Goal: Use online tool/utility: Utilize a website feature to perform a specific function

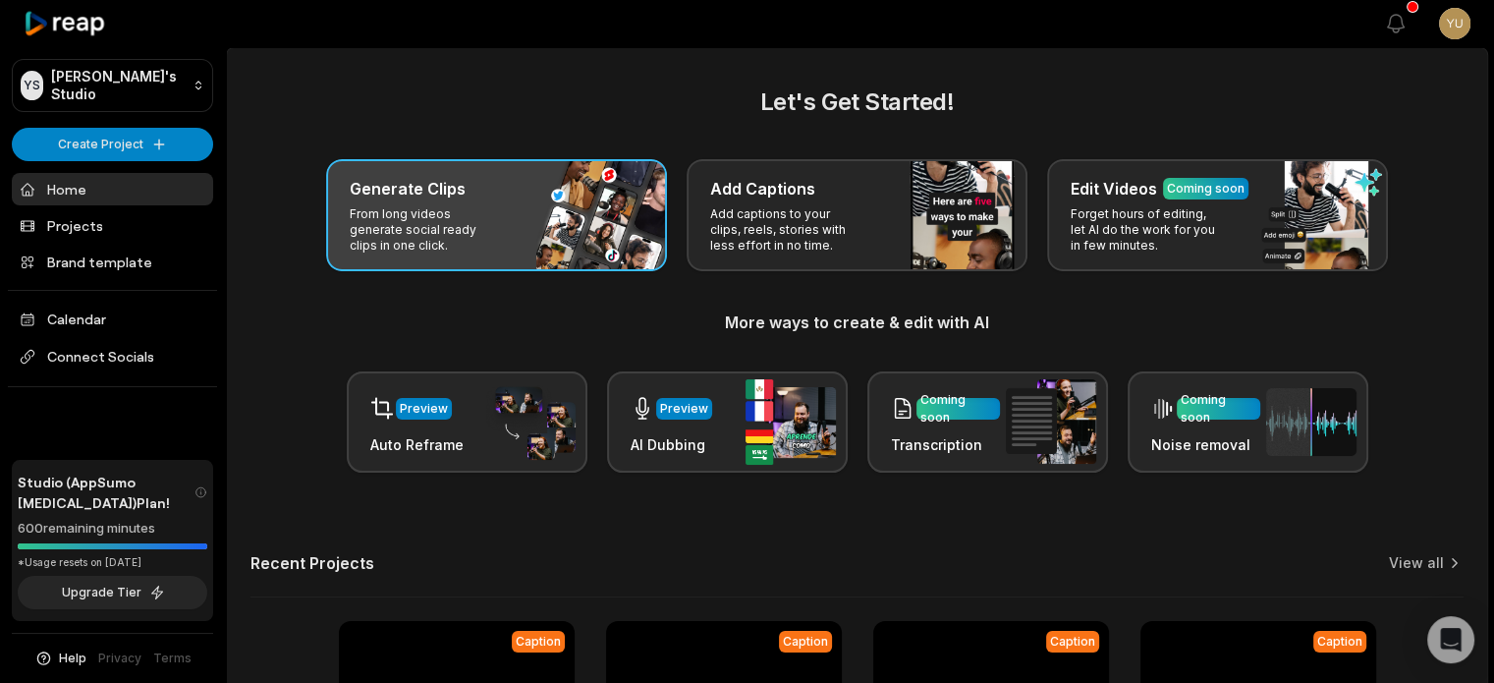
click at [569, 227] on div "Generate Clips From long videos generate social ready clips in one click." at bounding box center [496, 215] width 341 height 112
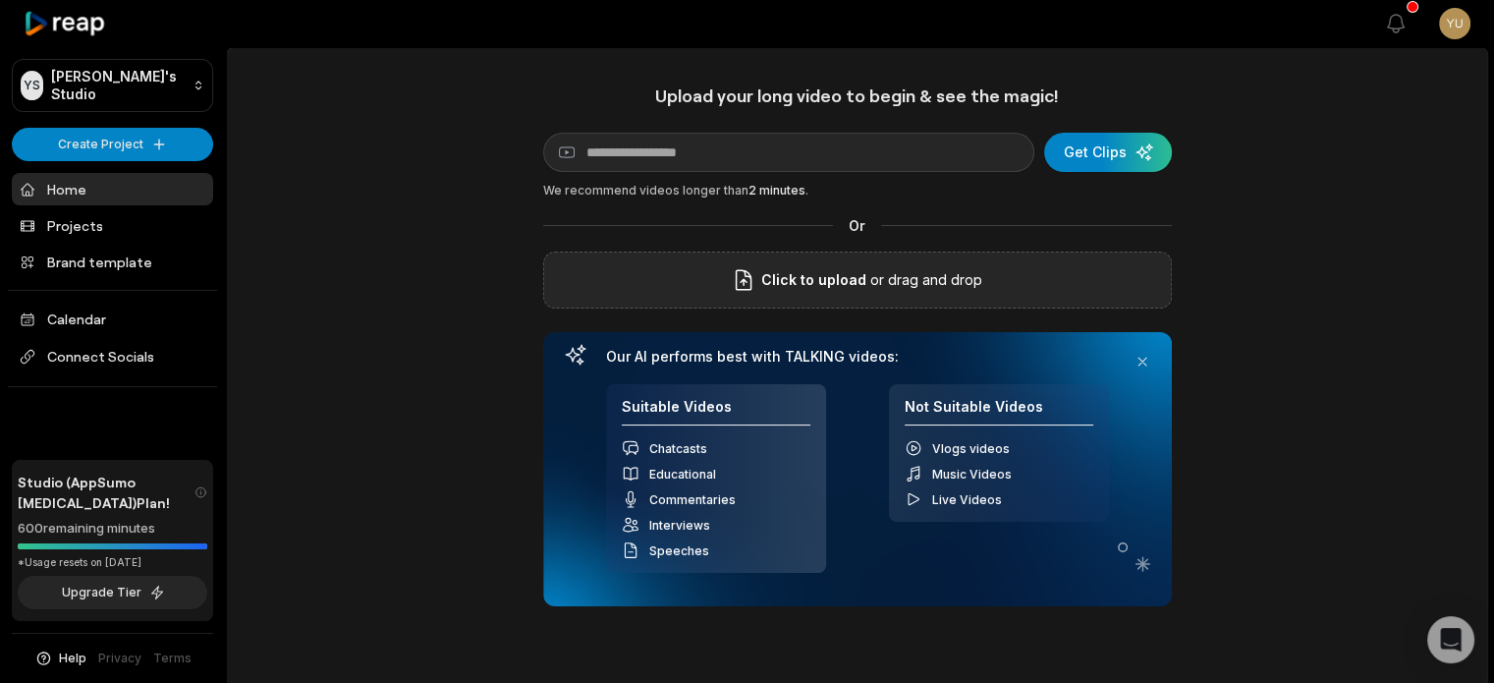
click at [859, 288] on span "Click to upload" at bounding box center [813, 280] width 105 height 24
click at [0, 0] on input "Click to upload" at bounding box center [0, 0] width 0 height 0
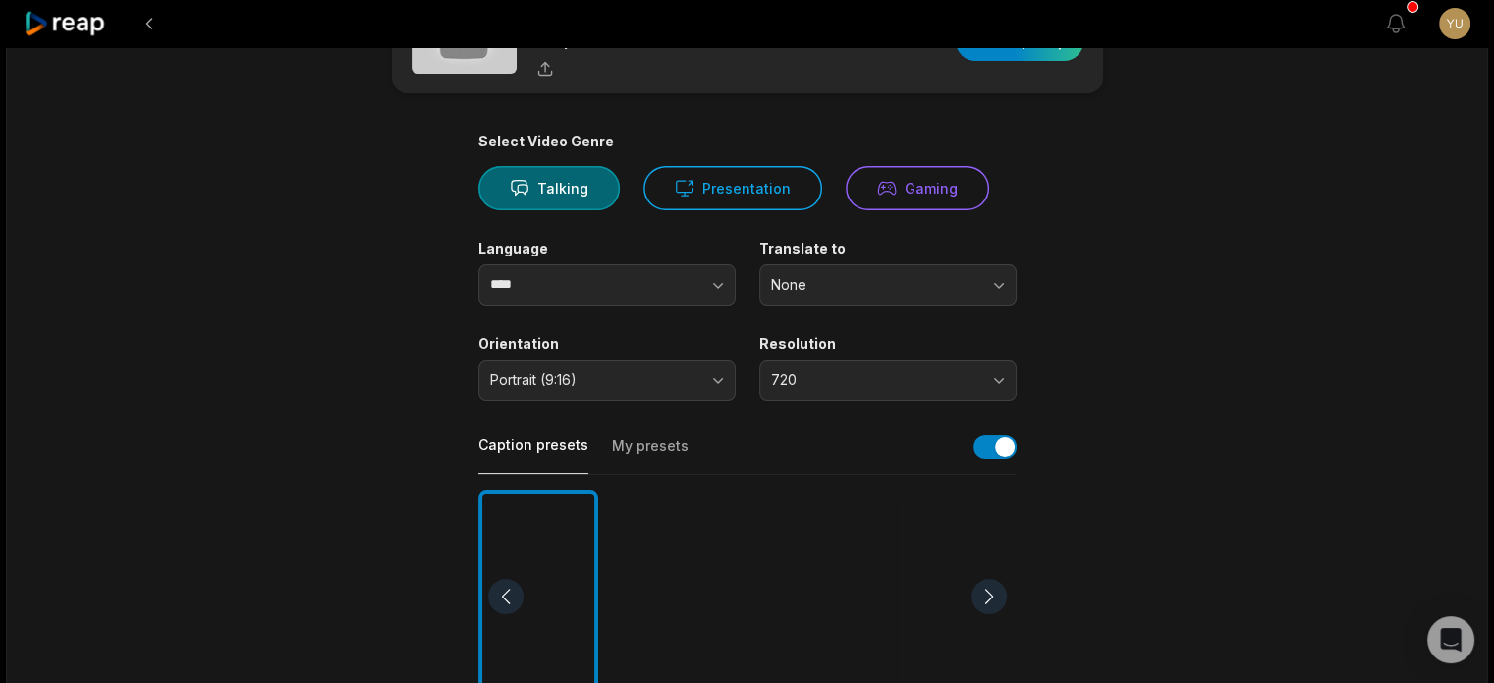
scroll to position [196, 0]
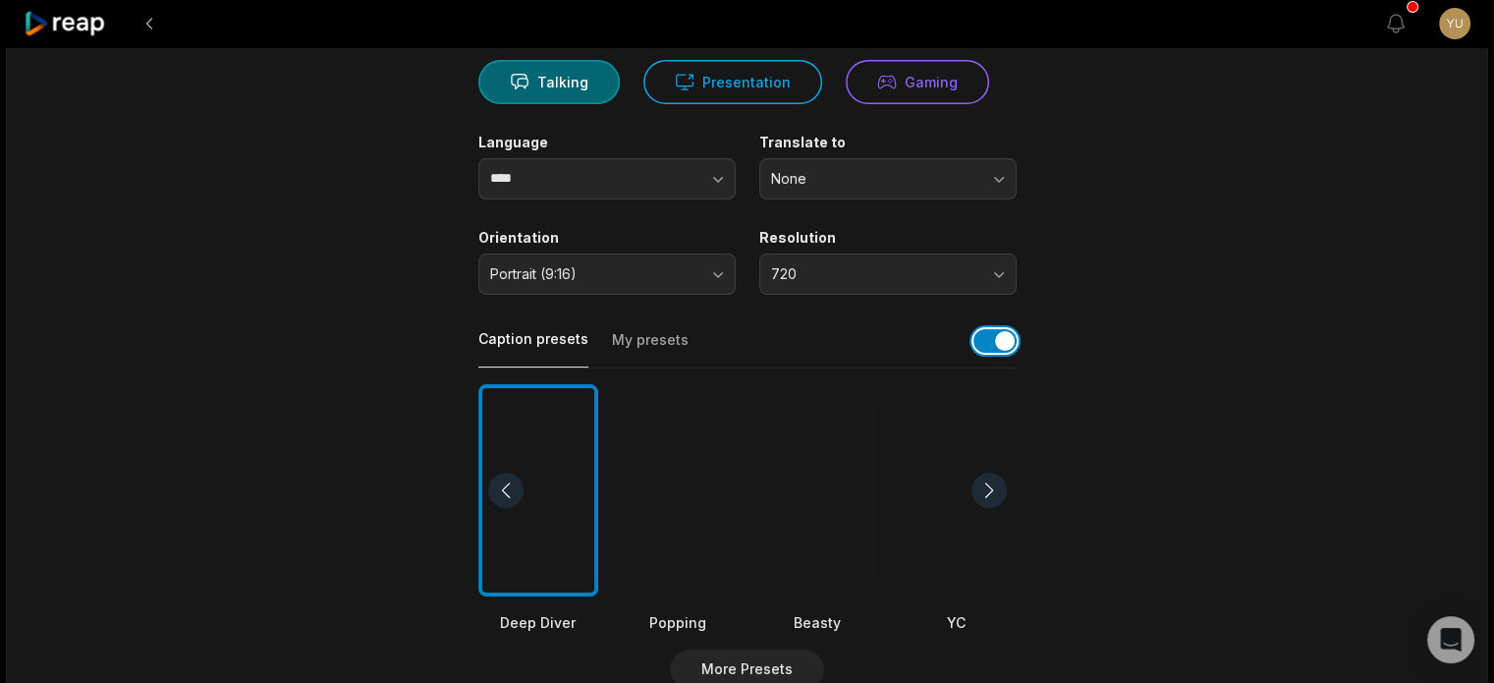
click at [988, 342] on button "button" at bounding box center [995, 341] width 43 height 24
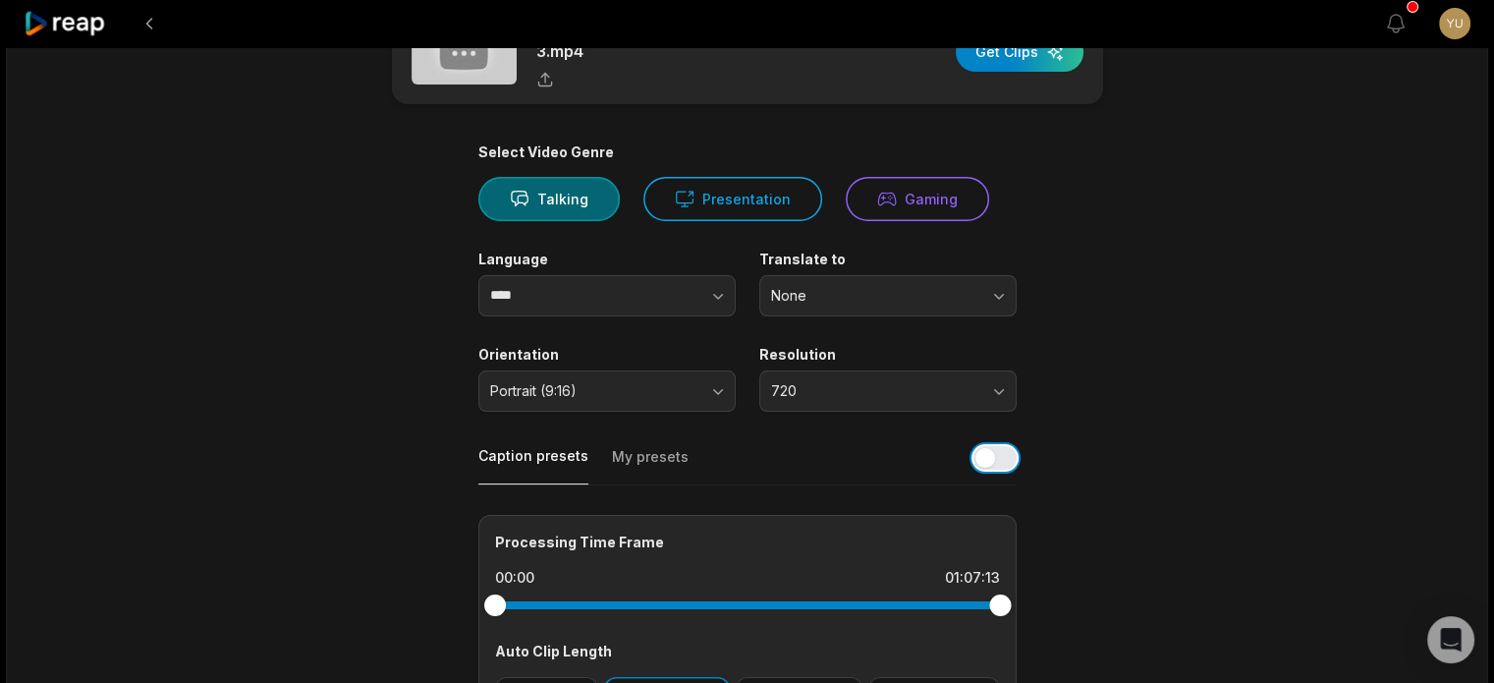
scroll to position [214, 0]
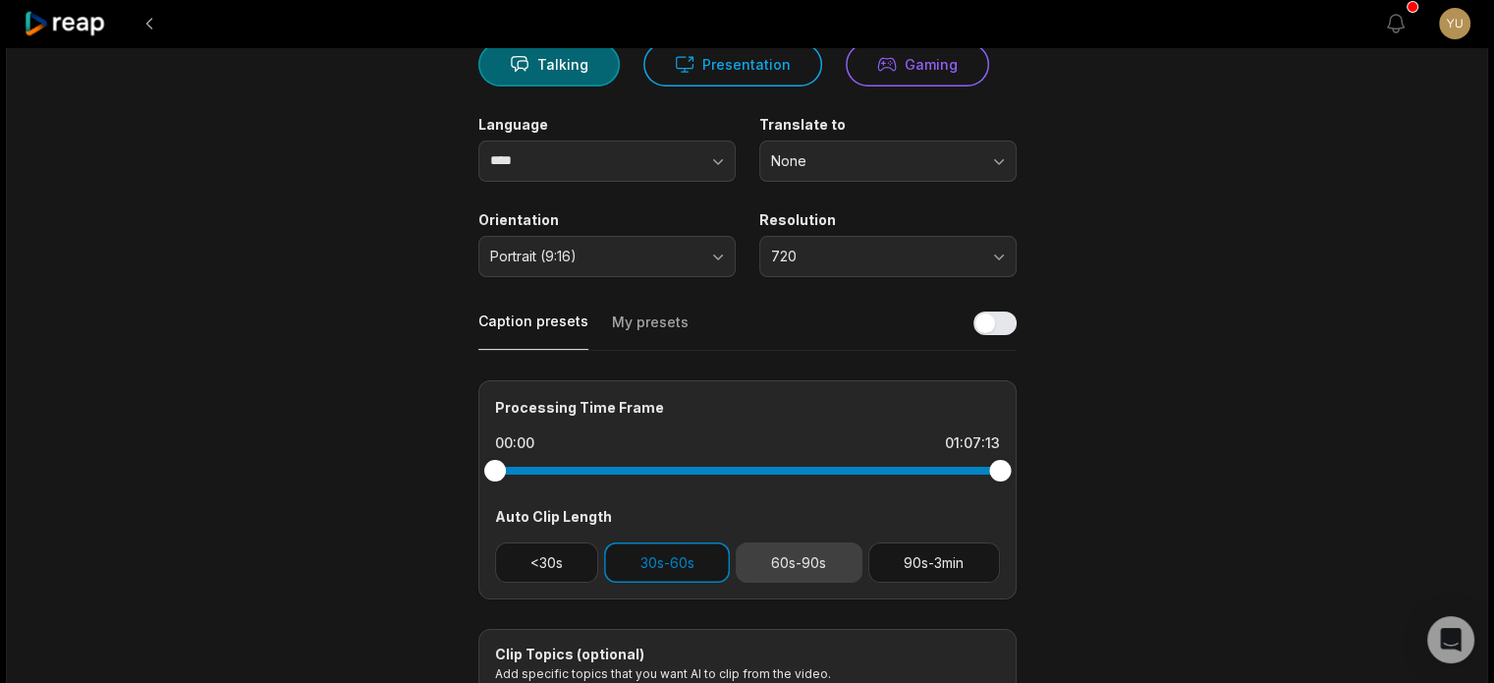
click at [817, 559] on button "60s-90s" at bounding box center [799, 562] width 127 height 40
click at [693, 542] on button "30s-60s" at bounding box center [667, 562] width 126 height 40
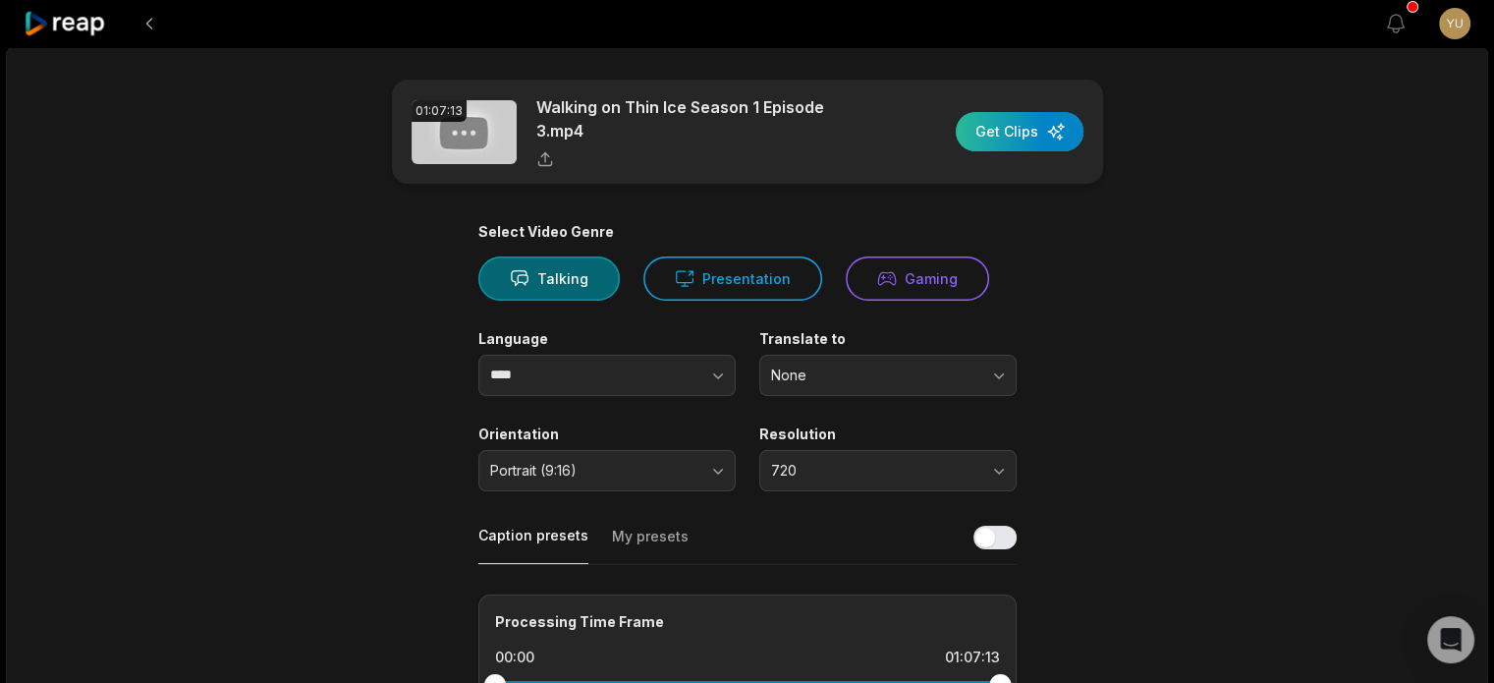
click at [1033, 137] on div "button" at bounding box center [1020, 131] width 128 height 39
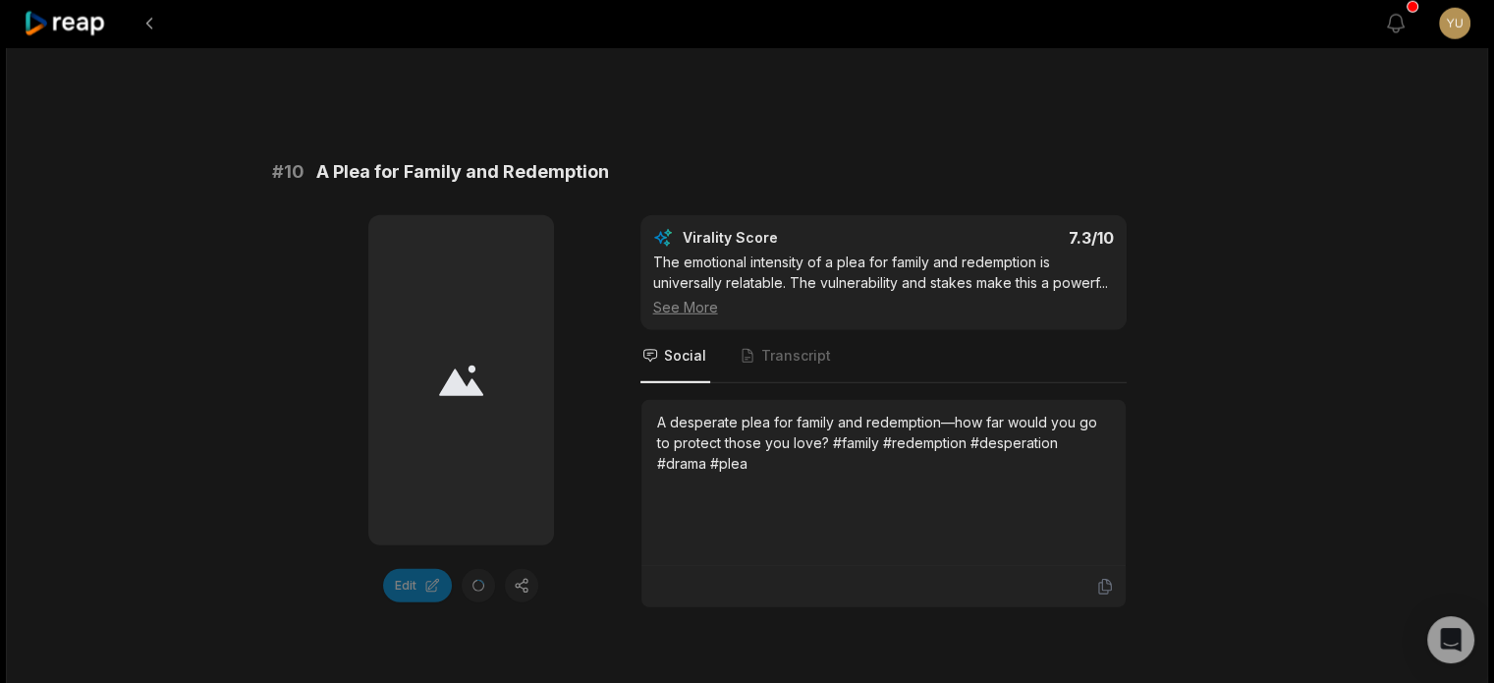
scroll to position [5533, 0]
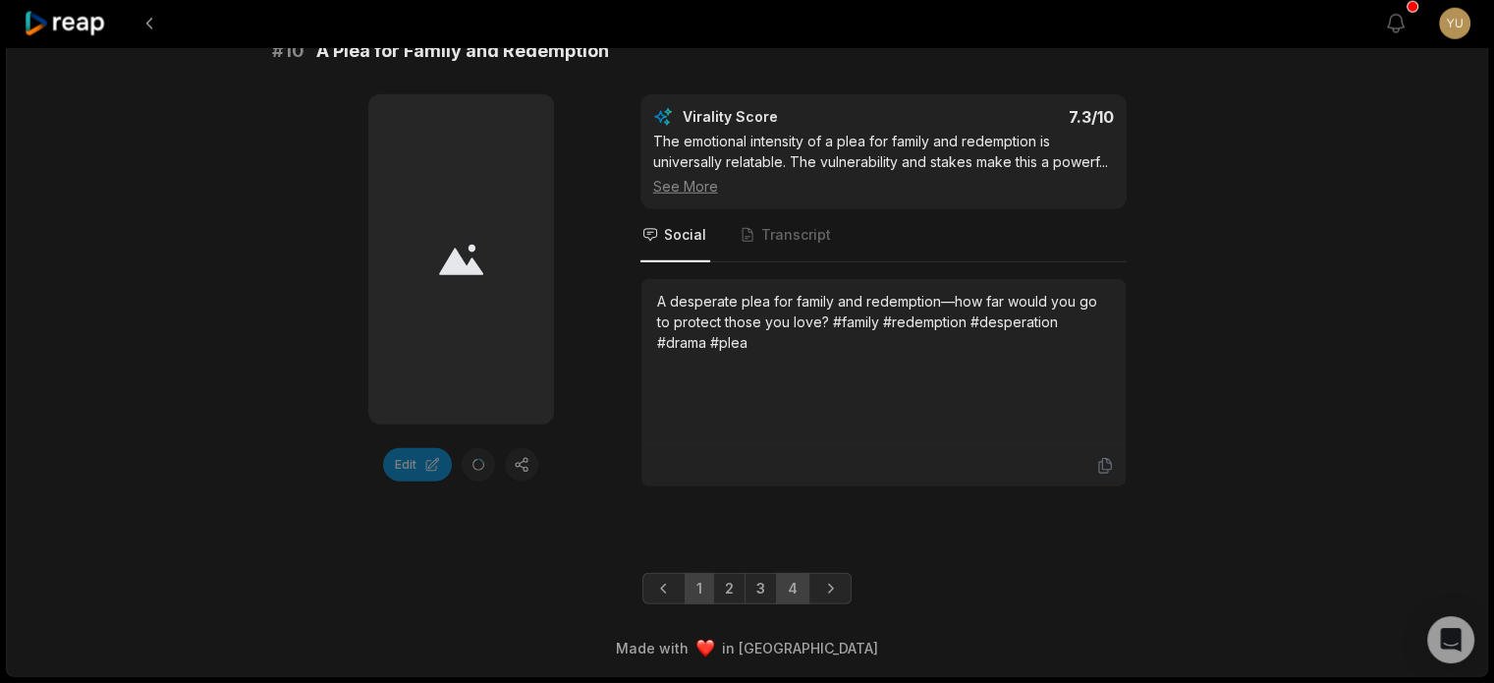
click at [798, 595] on link "4" at bounding box center [792, 588] width 33 height 31
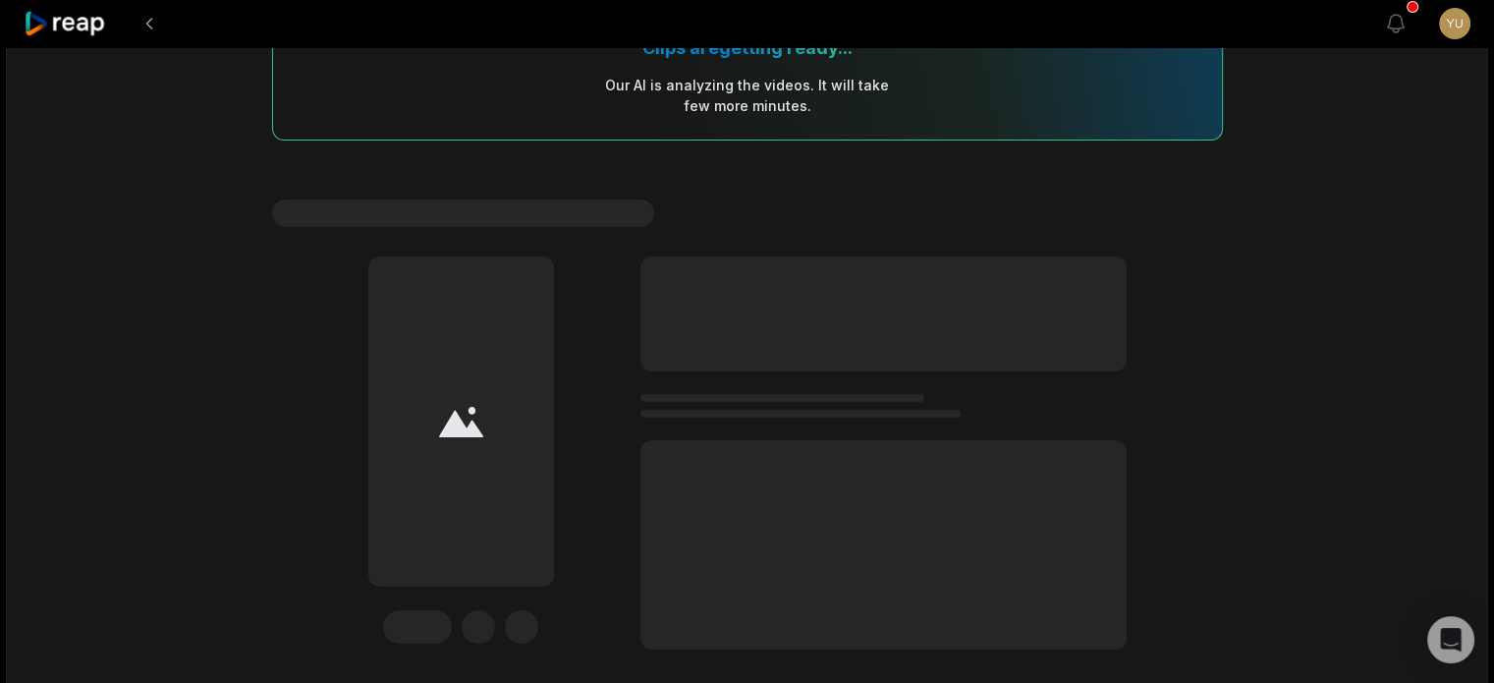
scroll to position [393, 0]
